Goal: Task Accomplishment & Management: Manage account settings

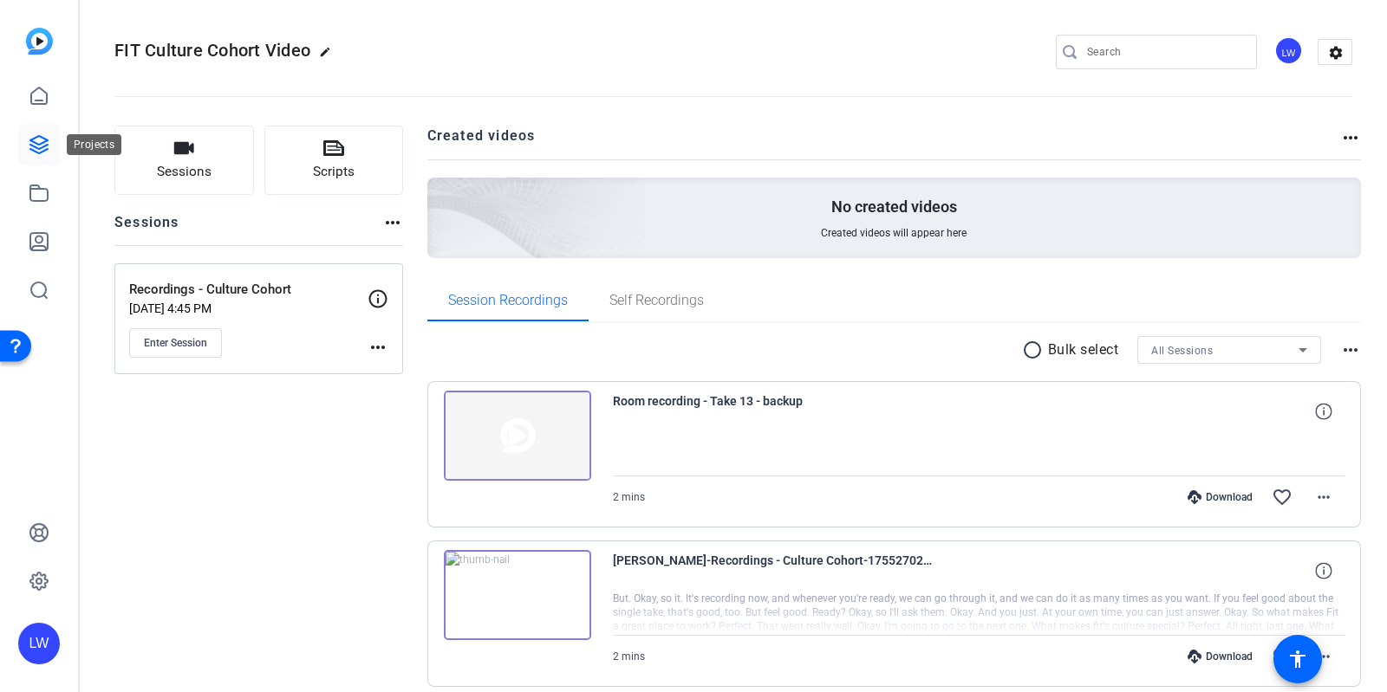
click at [49, 145] on icon at bounding box center [39, 144] width 21 height 21
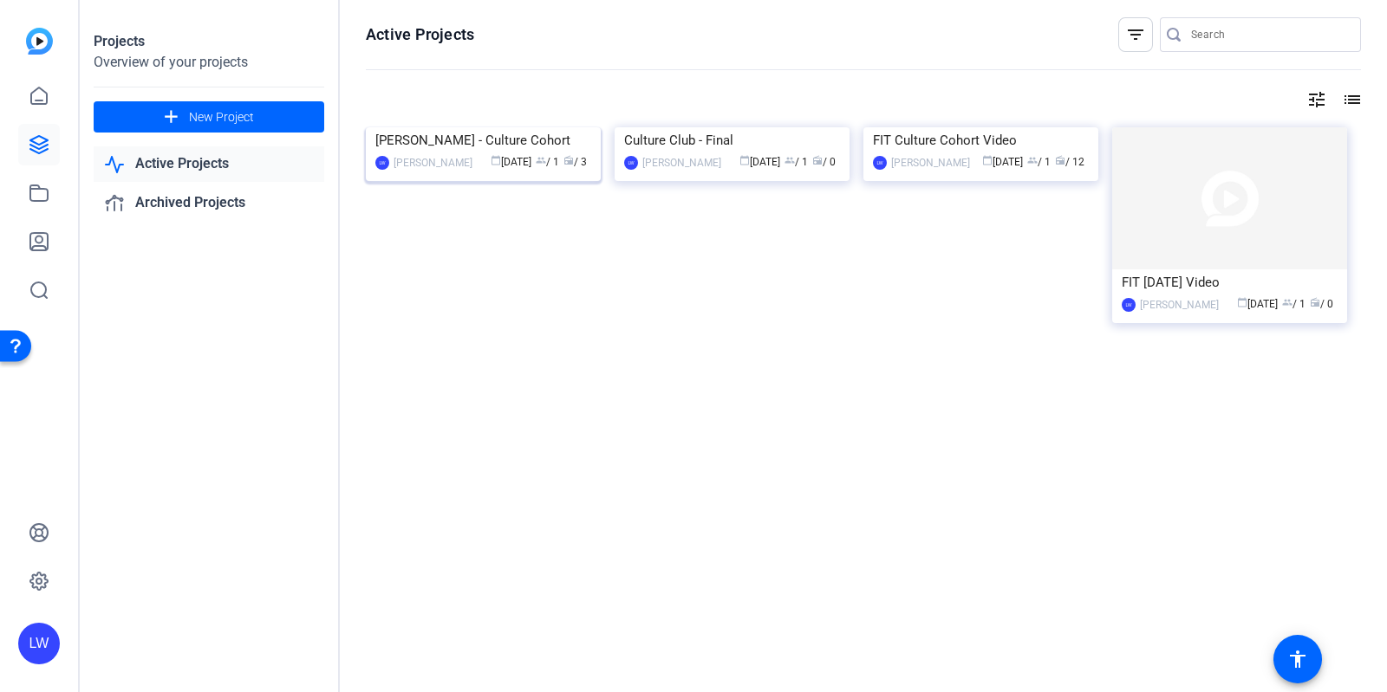
click at [518, 168] on span "calendar_today [DATE]" at bounding box center [510, 162] width 41 height 12
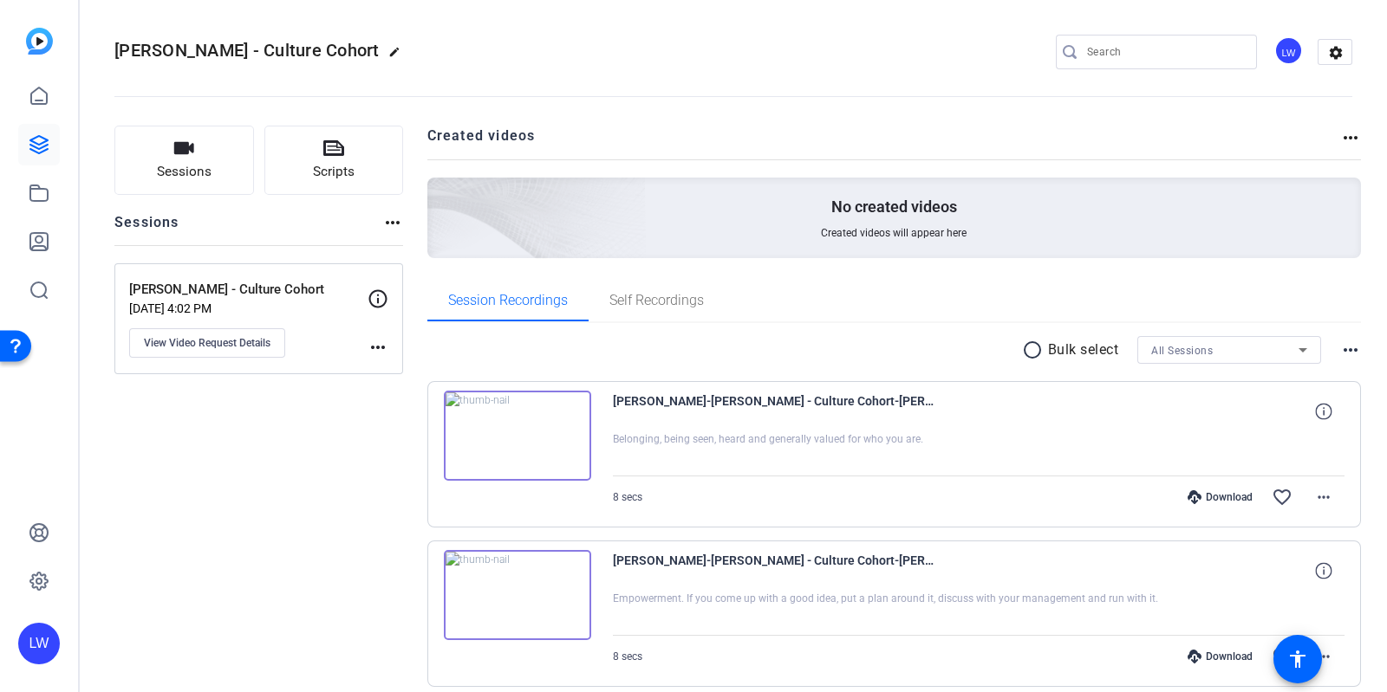
click at [279, 53] on h2 "[PERSON_NAME] - Culture Cohort edit" at bounding box center [261, 51] width 295 height 30
click at [388, 54] on mat-icon "edit" at bounding box center [398, 56] width 21 height 21
click at [143, 50] on input "[PERSON_NAME] - Culture Cohort" at bounding box center [185, 52] width 114 height 21
type input "Self Recordings - Culture Cohort"
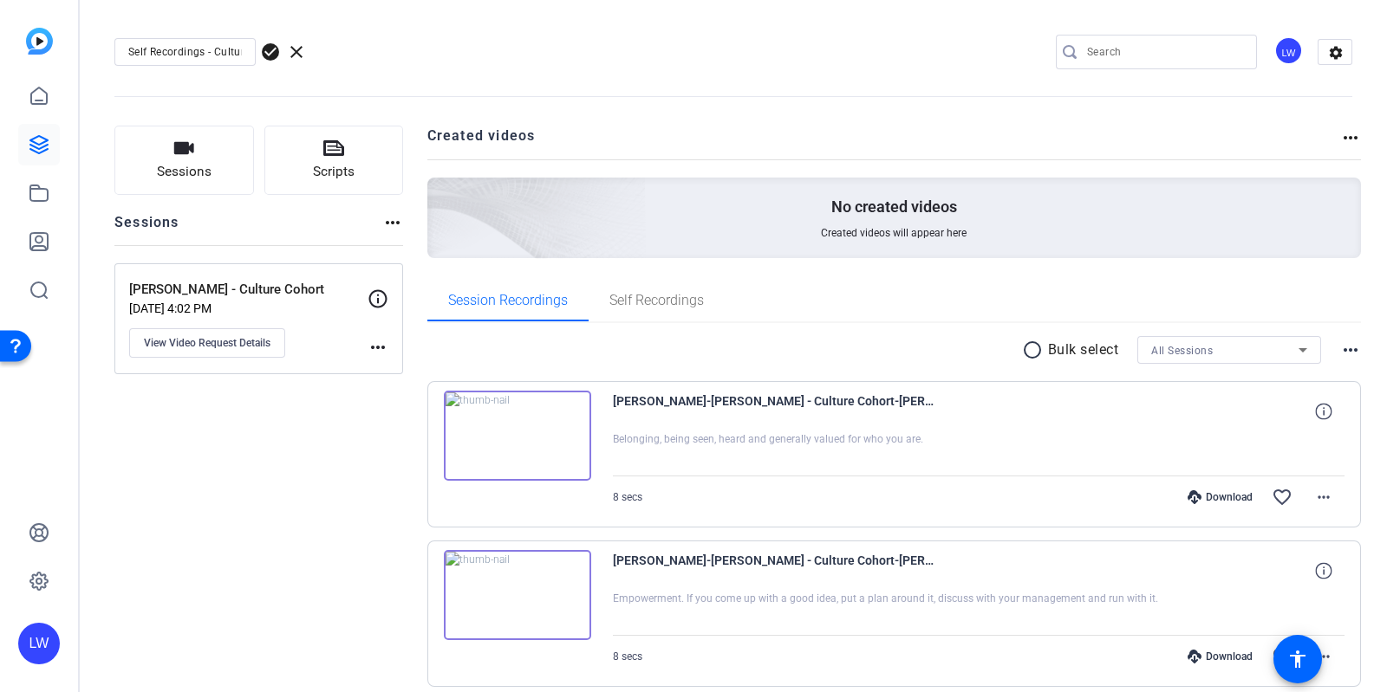
click at [273, 56] on span "check_circle" at bounding box center [270, 52] width 21 height 21
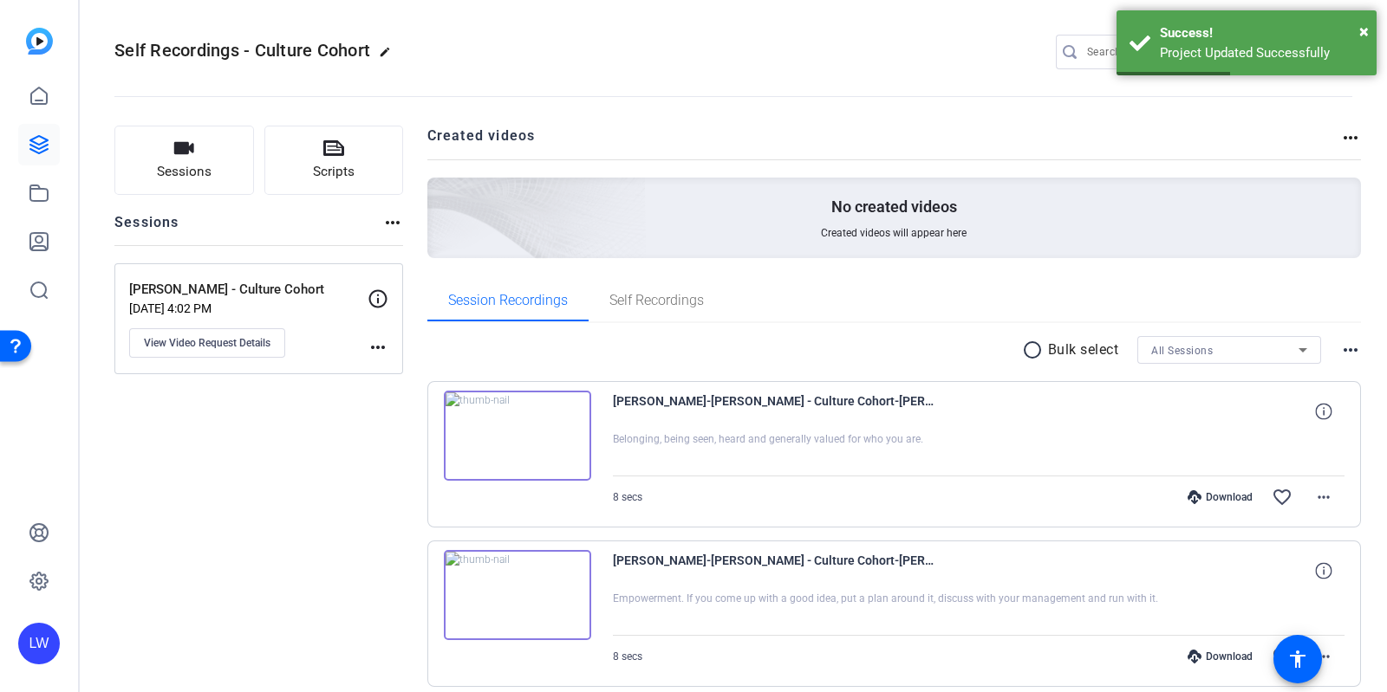
click at [368, 350] on mat-icon "more_horiz" at bounding box center [377, 347] width 21 height 21
click at [386, 426] on div at bounding box center [693, 346] width 1387 height 692
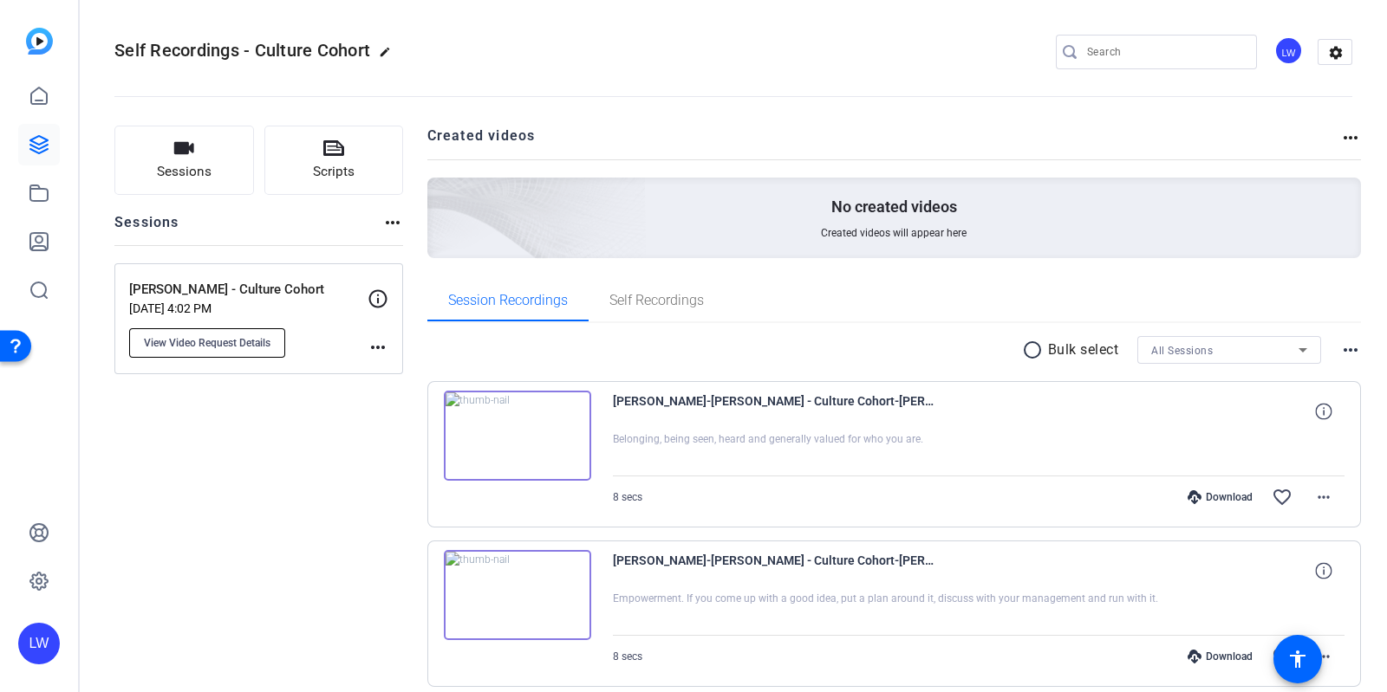
click at [273, 342] on button "View Video Request Details" at bounding box center [207, 342] width 156 height 29
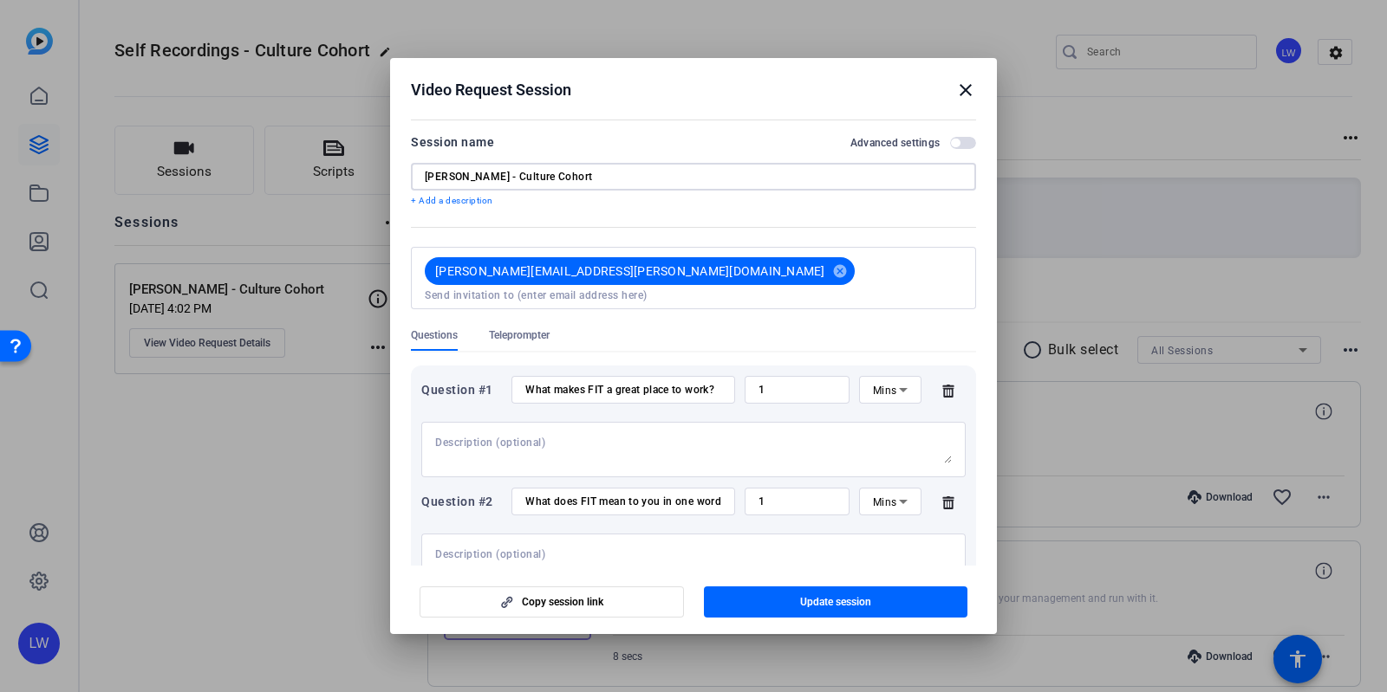
drag, startPoint x: 451, startPoint y: 172, endPoint x: 397, endPoint y: 174, distance: 53.8
click at [397, 174] on mat-dialog-content "Session name Advanced settings [PERSON_NAME] - Culture Cohort + Add a descripti…" at bounding box center [693, 339] width 607 height 450
type input "Self Recordings - Culture Cohort"
click at [541, 205] on p "+ Add a description" at bounding box center [693, 201] width 565 height 14
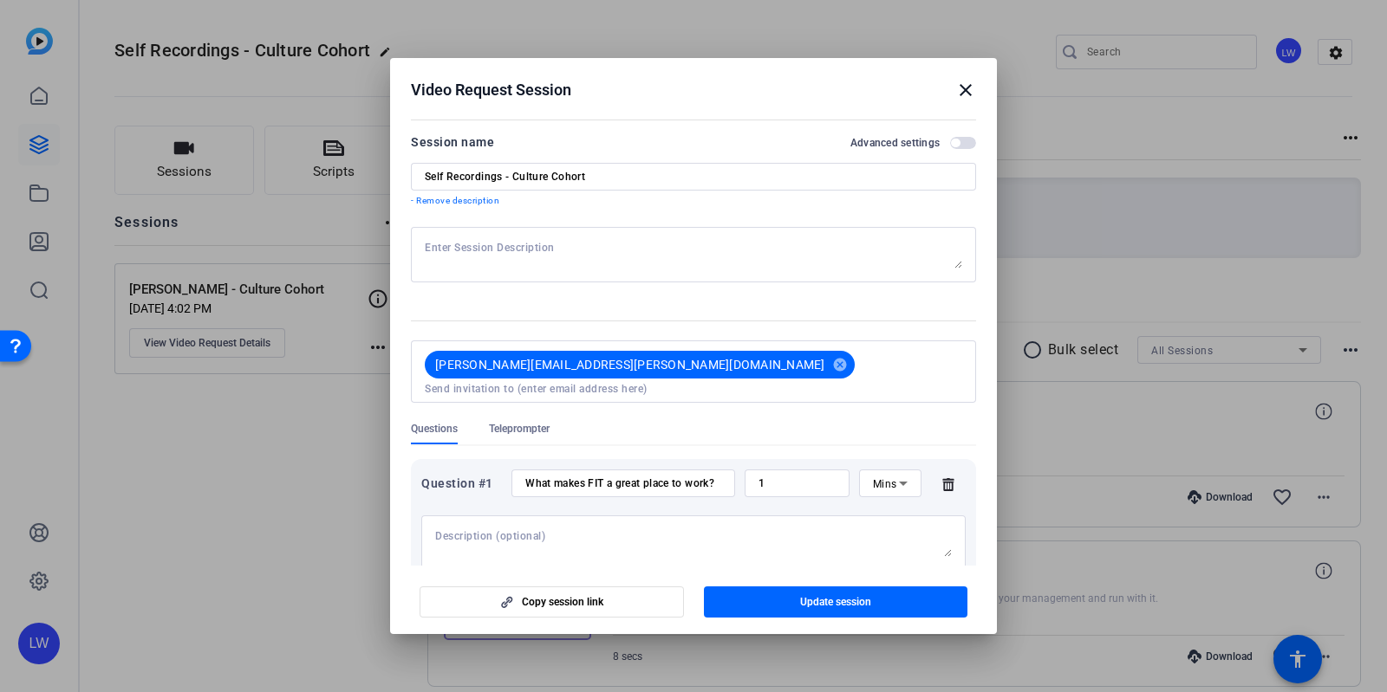
click at [541, 205] on p "- Remove description" at bounding box center [693, 201] width 565 height 14
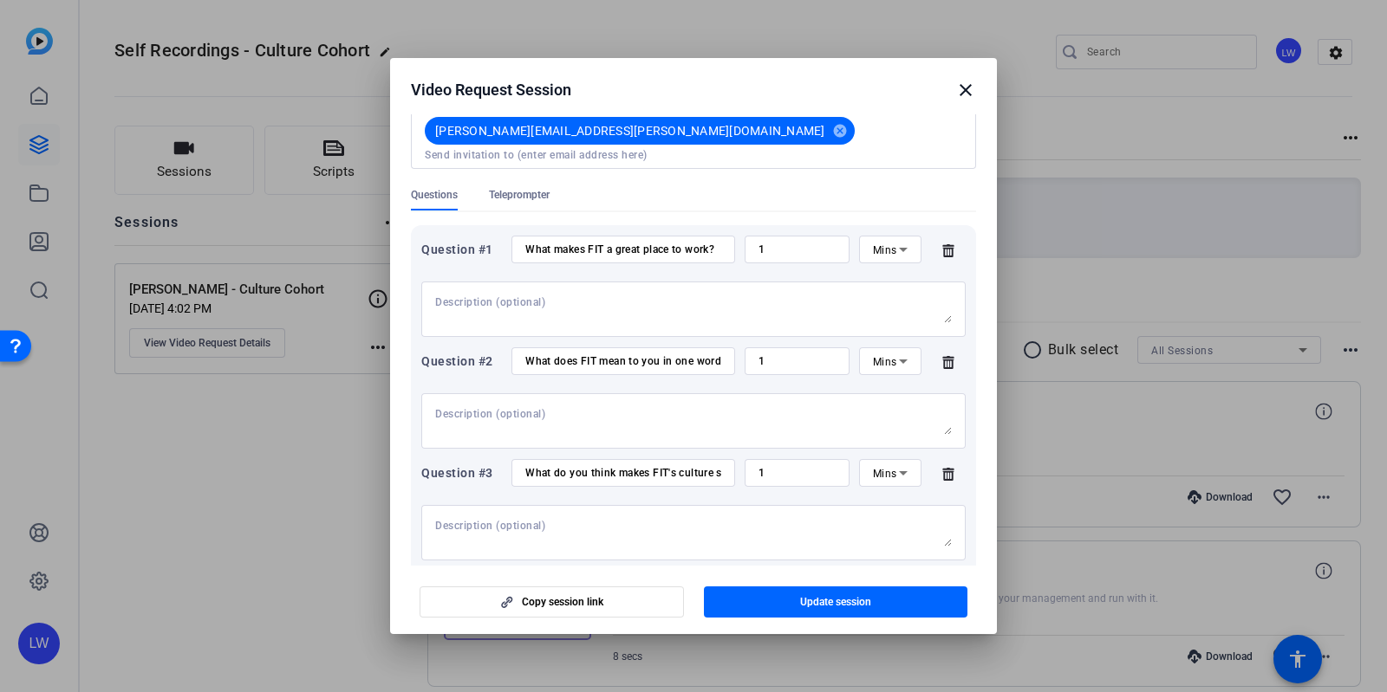
scroll to position [142, 0]
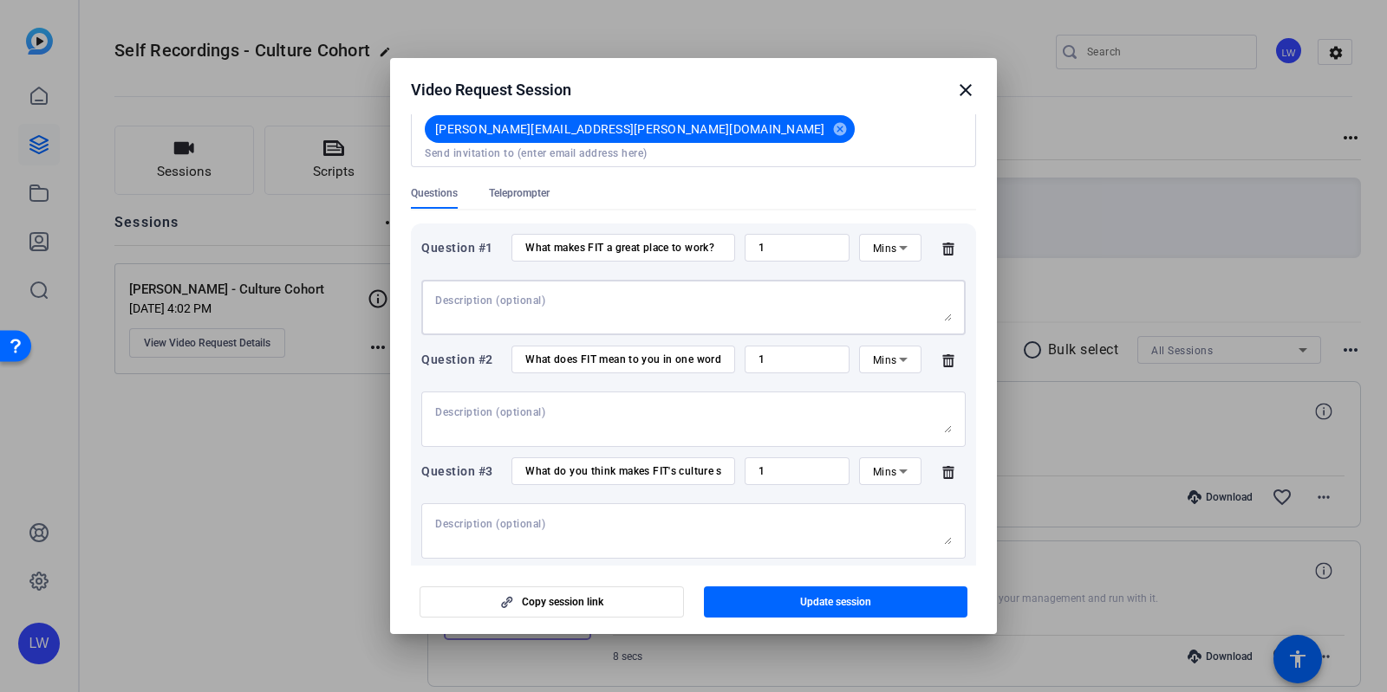
click at [490, 294] on textarea at bounding box center [693, 308] width 516 height 28
type textarea "T"
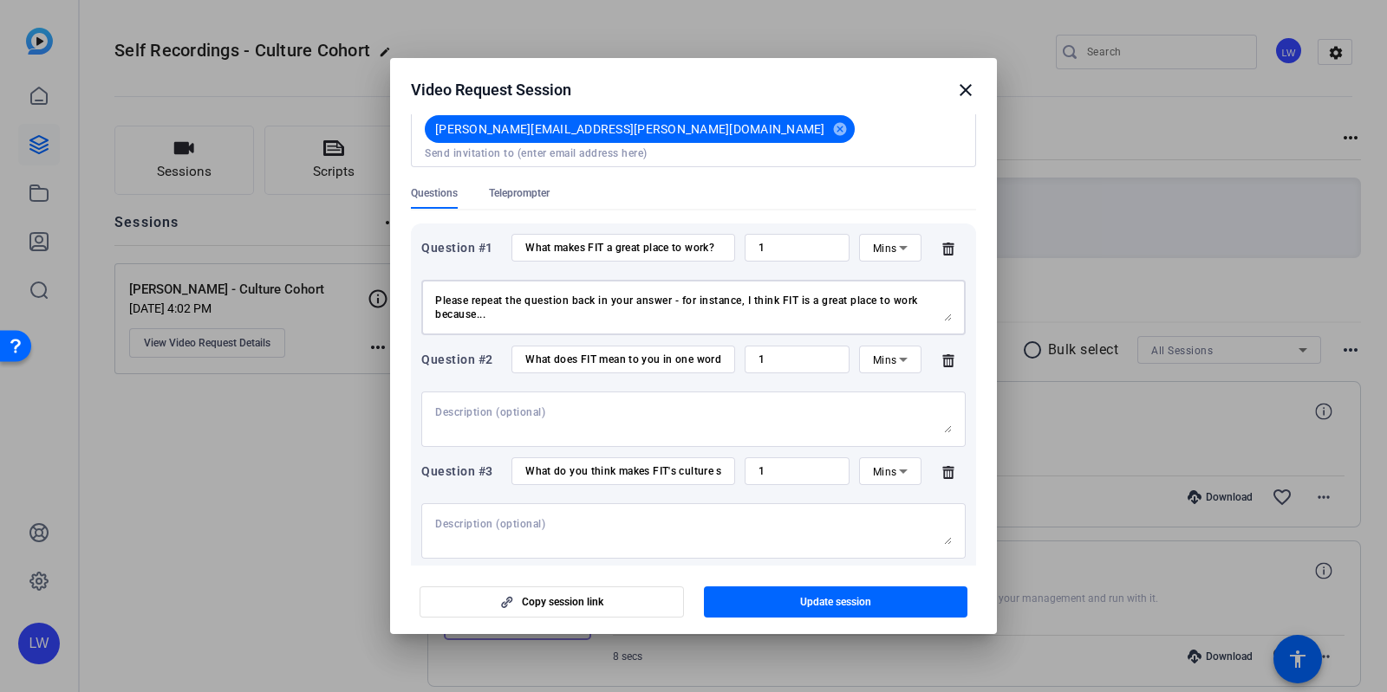
click at [750, 294] on textarea "Please repeat the question back in your answer - for instance, I think FIT is a…" at bounding box center [693, 308] width 516 height 28
click at [795, 301] on textarea "Please repeat the question back in your answer - for instance, "I think FIT is …" at bounding box center [693, 308] width 516 height 28
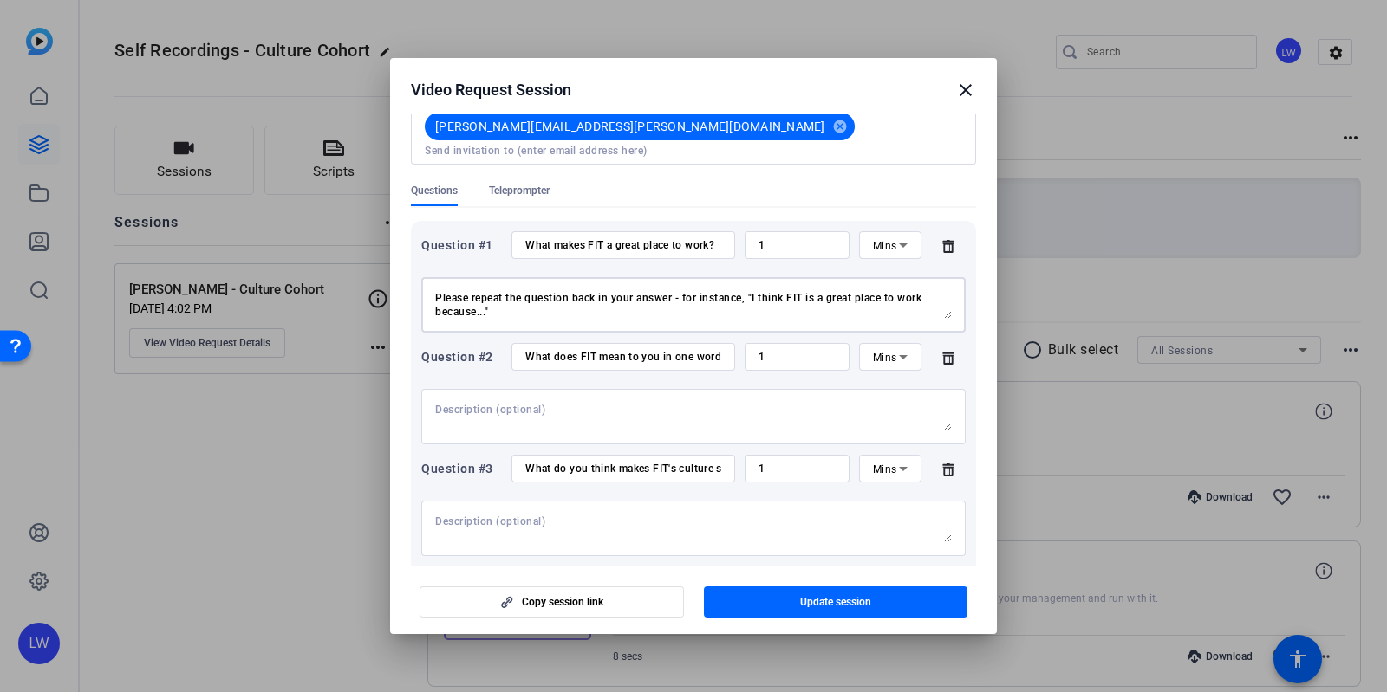
click at [692, 291] on textarea "Please repeat the question back in your answer - for instance, "I think FIT is …" at bounding box center [693, 305] width 516 height 28
type textarea "Please repeat the question back in your answer - for instance, "I think FIT is …"
click at [609, 406] on textarea at bounding box center [693, 417] width 516 height 28
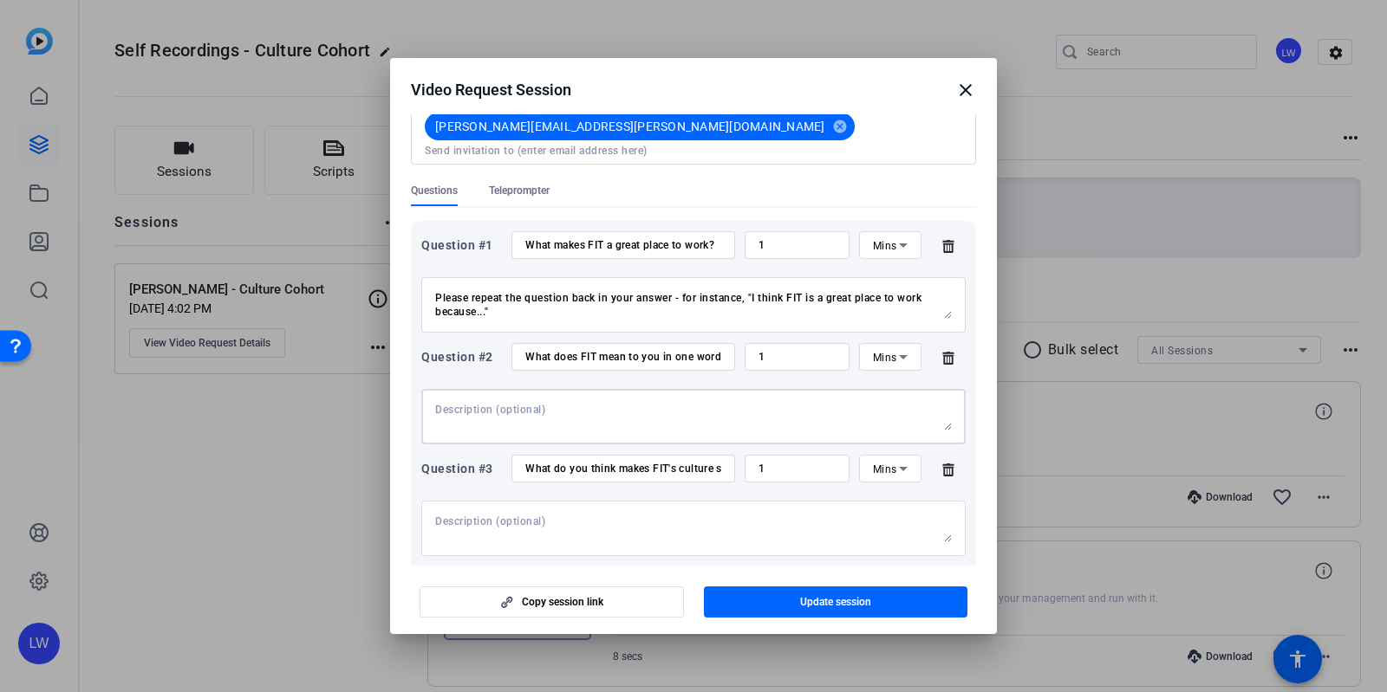
paste textarea "Please repeat the question back in your answer - for instance, "I think FIT is …"
drag, startPoint x: 757, startPoint y: 395, endPoint x: 478, endPoint y: 415, distance: 278.9
click at [478, 415] on textarea "Please repeat the question back in your answer - for instance, "I think FIT is …" at bounding box center [693, 417] width 516 height 28
type textarea "Please repeat the question back in your answer - for instance, "If I had to des…"
click at [567, 291] on textarea "Please repeat the question back in your answer - for instance, "I think FIT is …" at bounding box center [693, 305] width 516 height 28
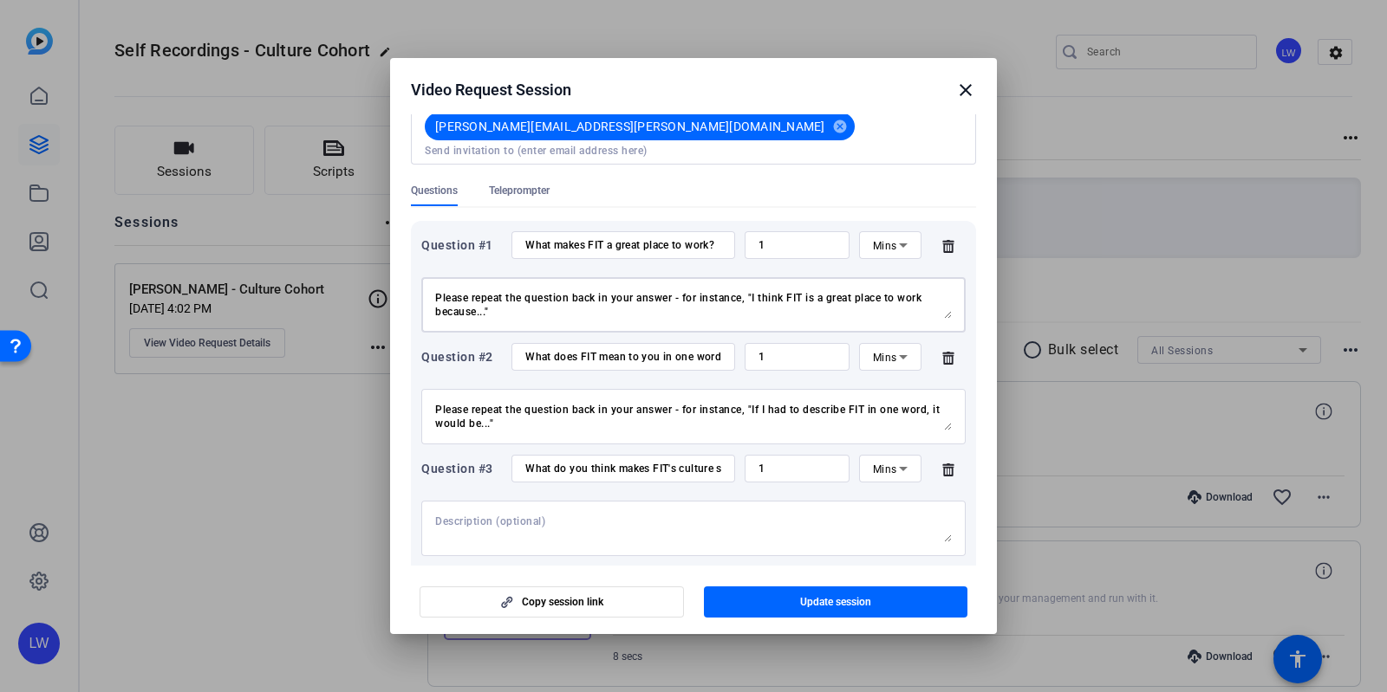
click at [567, 291] on textarea "Please repeat the question back in your answer - for instance, "I think FIT is …" at bounding box center [693, 305] width 516 height 28
click at [516, 515] on textarea at bounding box center [693, 529] width 516 height 28
paste textarea "Please repeat the question back in your answer - for instance, "I think FIT is …"
drag, startPoint x: 809, startPoint y: 507, endPoint x: 926, endPoint y: 509, distance: 117.0
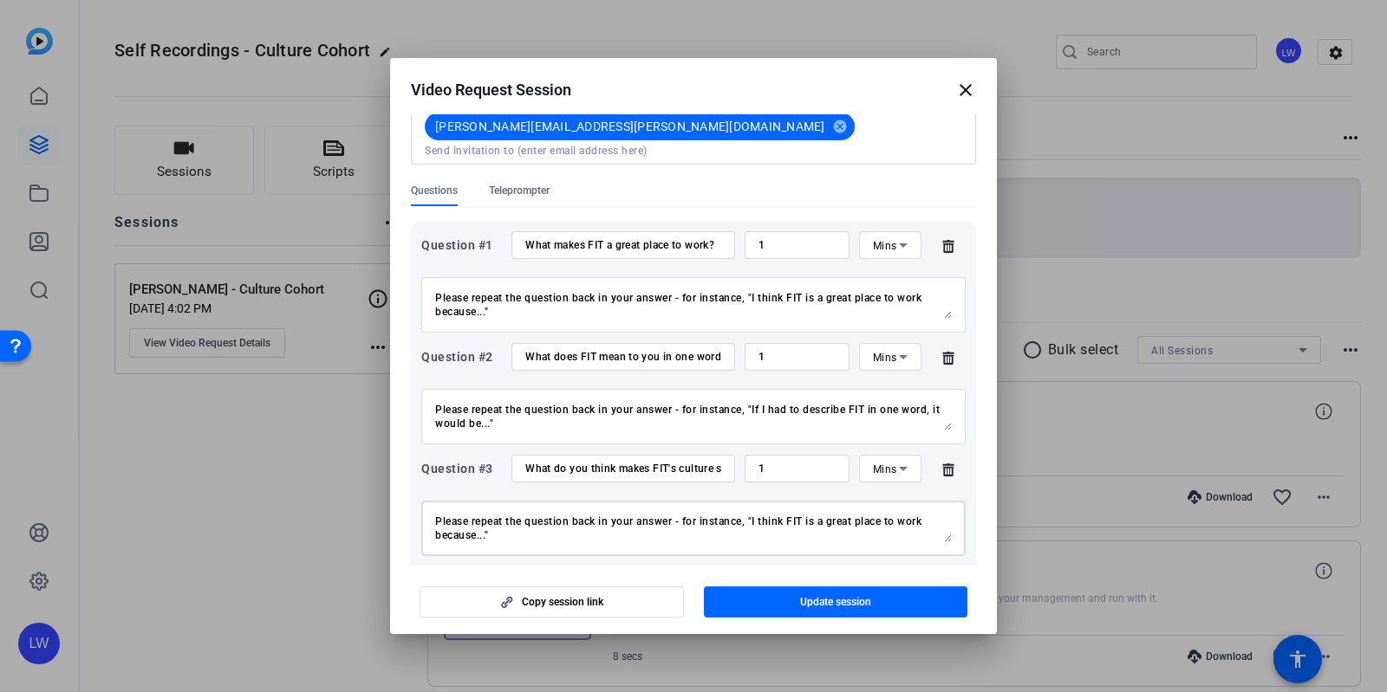
click at [926, 515] on textarea "Please repeat the question back in your answer - for instance, "I think FIT is …" at bounding box center [693, 529] width 516 height 28
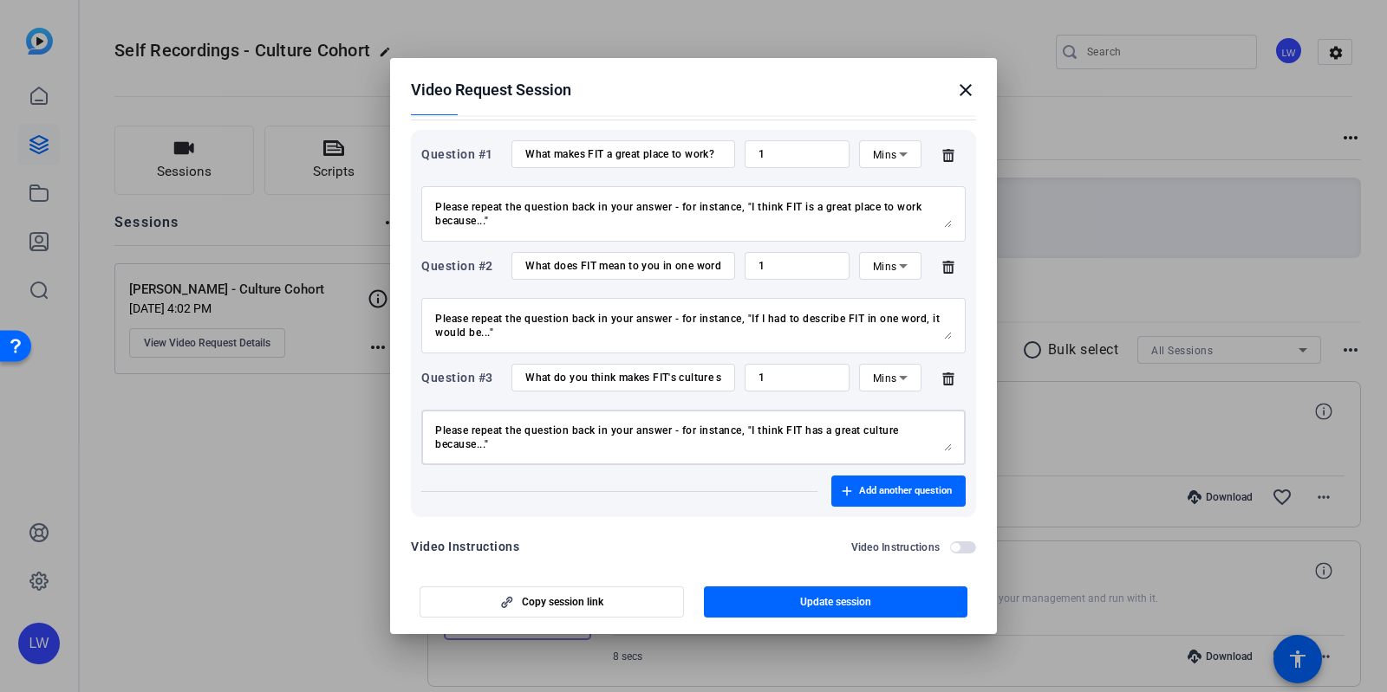
scroll to position [243, 0]
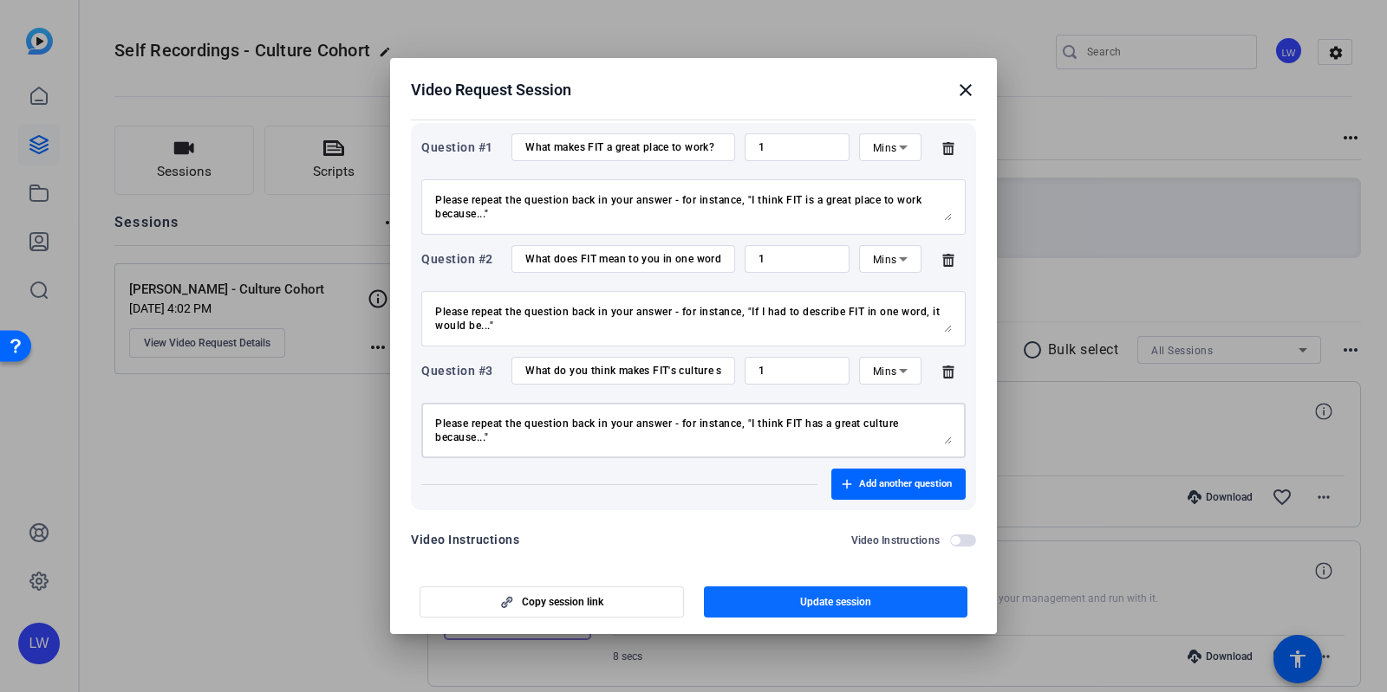
type textarea "Please repeat the question back in your answer - for instance, "I think FIT has…"
click at [736, 604] on span "button" at bounding box center [836, 602] width 264 height 42
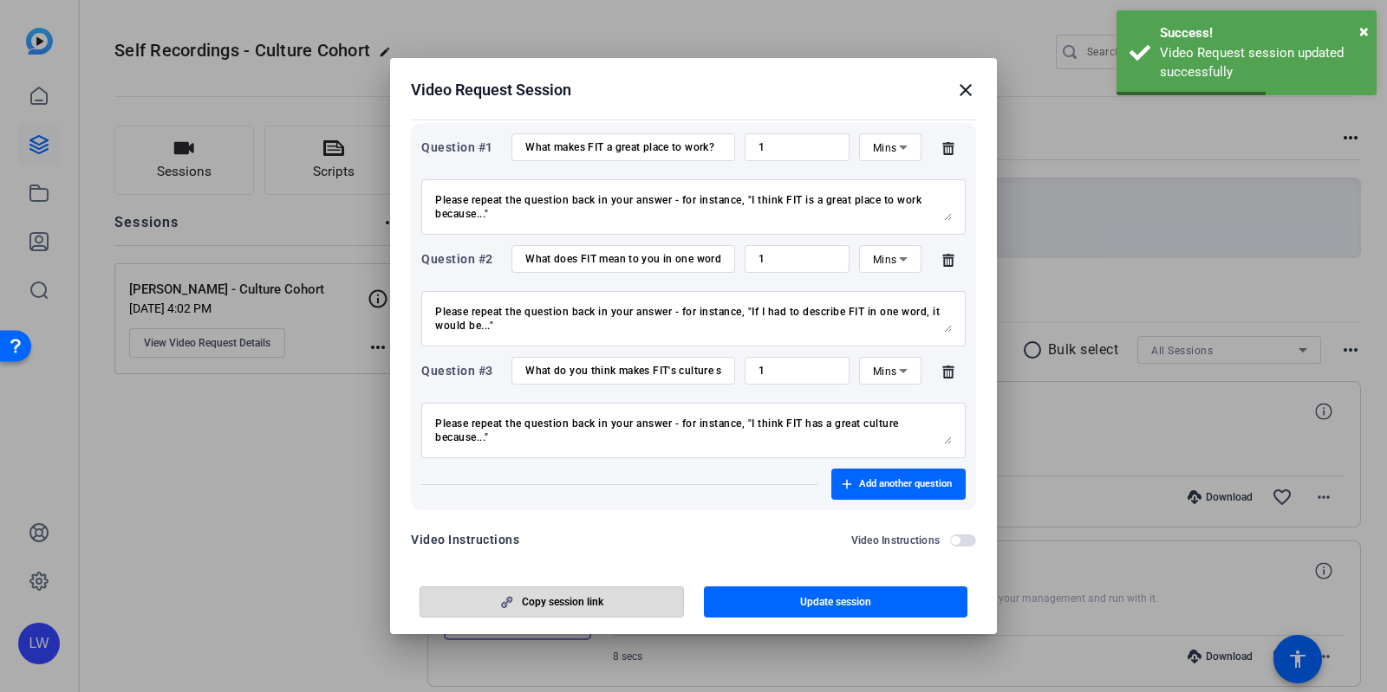
click at [611, 607] on span "button" at bounding box center [551, 602] width 263 height 42
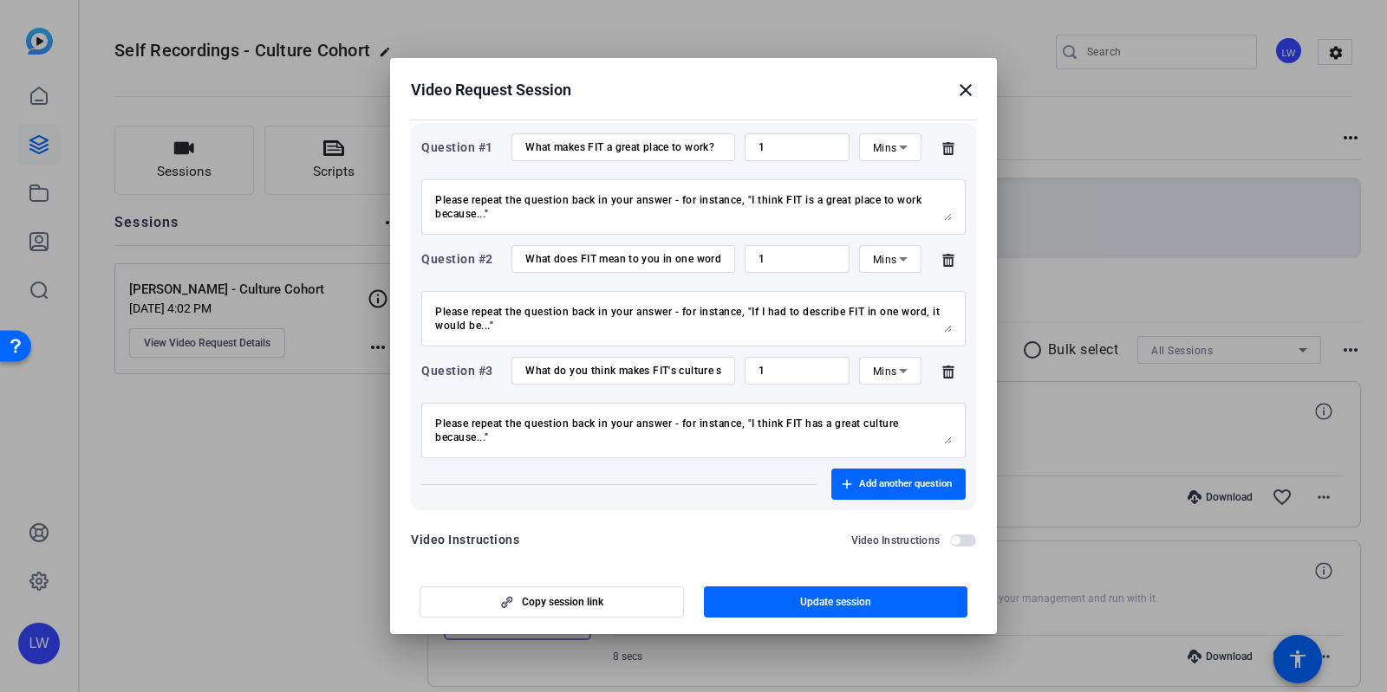
click at [962, 84] on mat-icon "close" at bounding box center [965, 90] width 21 height 21
